Goal: Task Accomplishment & Management: Manage account settings

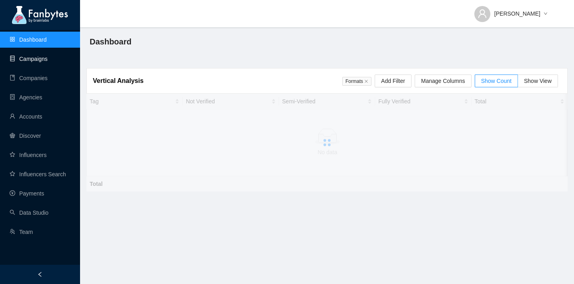
click at [43, 62] on link "Campaigns" at bounding box center [29, 59] width 38 height 6
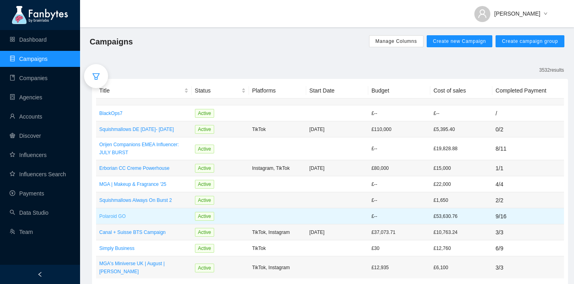
click at [113, 213] on p "Polaroid GO" at bounding box center [143, 216] width 89 height 8
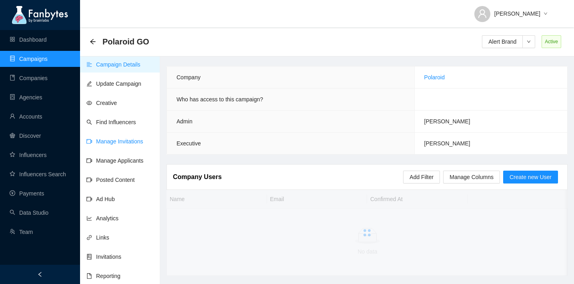
click at [129, 140] on link "Manage Invitations" at bounding box center [114, 141] width 57 height 6
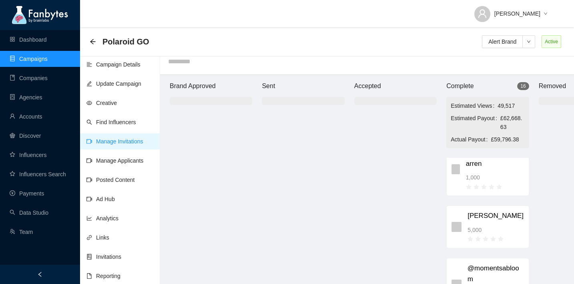
scroll to position [239, 0]
click at [44, 193] on link "Payments" at bounding box center [27, 193] width 34 height 6
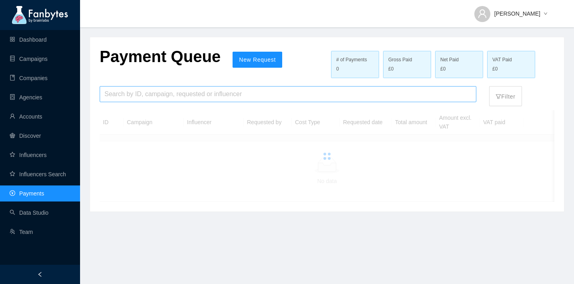
click at [158, 93] on input "search" at bounding box center [287, 93] width 367 height 15
type input "*"
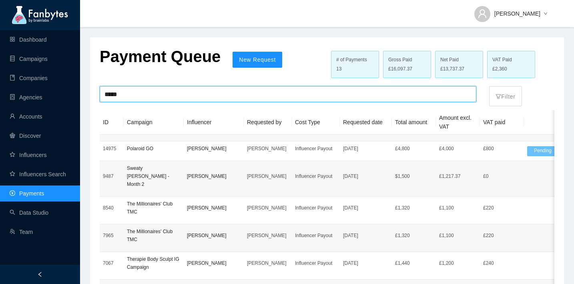
type input "*****"
